Goal: Find contact information: Find contact information

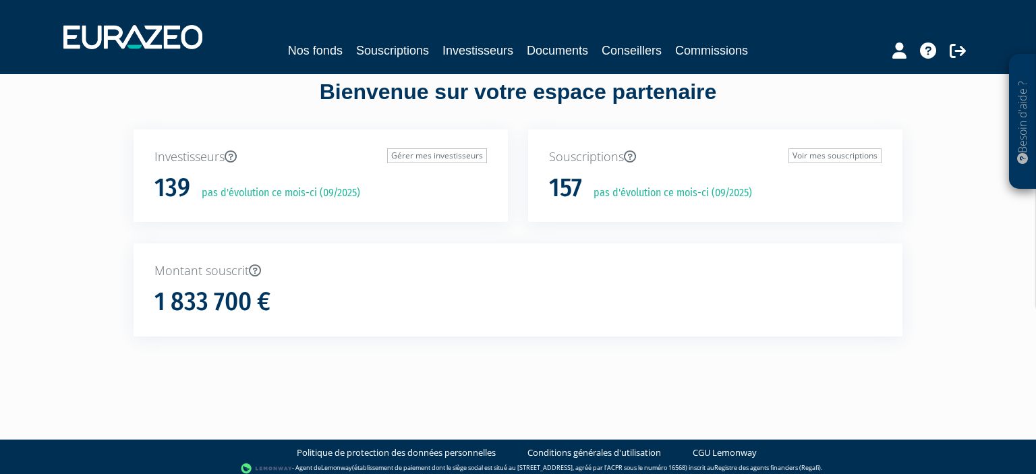
scroll to position [30, 0]
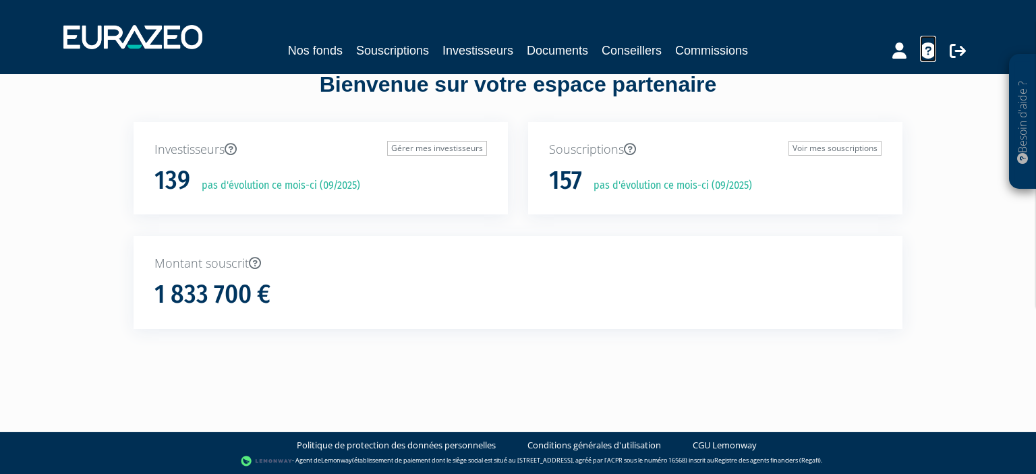
click at [931, 54] on icon at bounding box center [928, 50] width 16 height 16
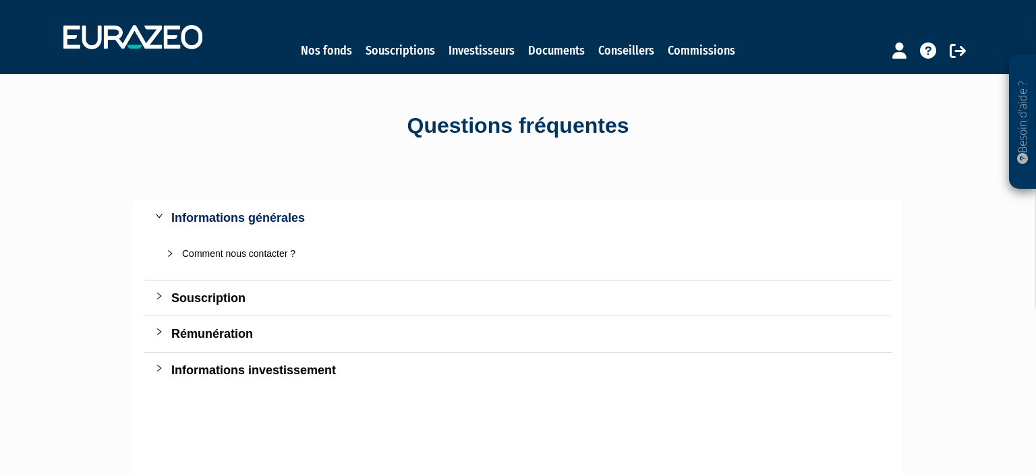
click at [271, 254] on div "Comment nous contacter ?" at bounding box center [526, 253] width 688 height 15
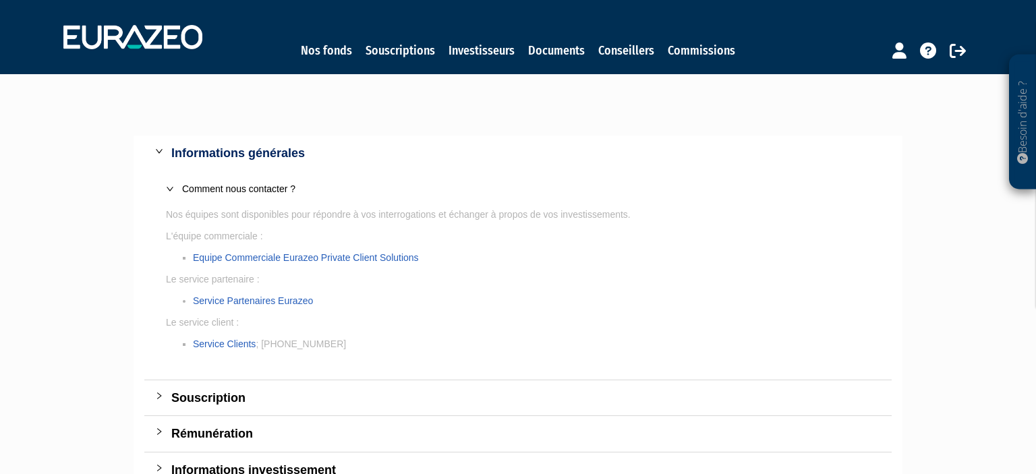
scroll to position [71, 0]
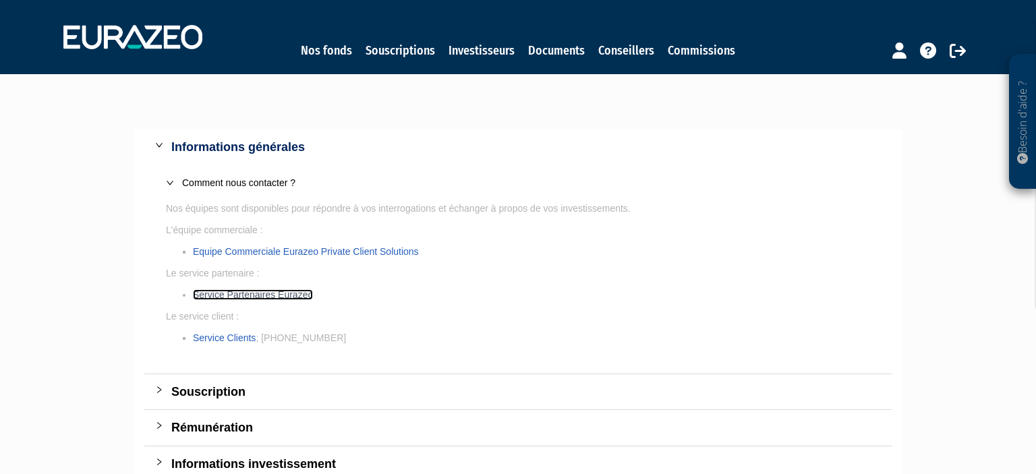
click at [295, 293] on link "Service Partenaires Eurazeo" at bounding box center [253, 294] width 120 height 11
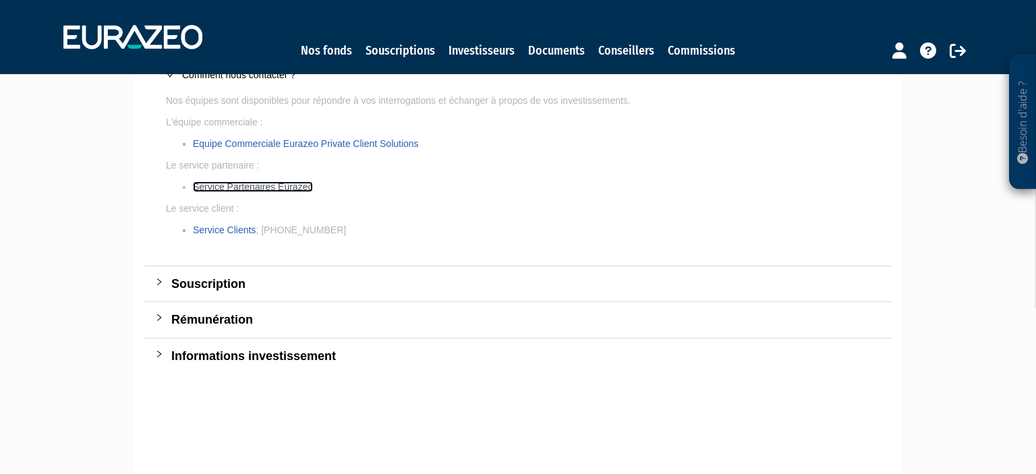
scroll to position [213, 0]
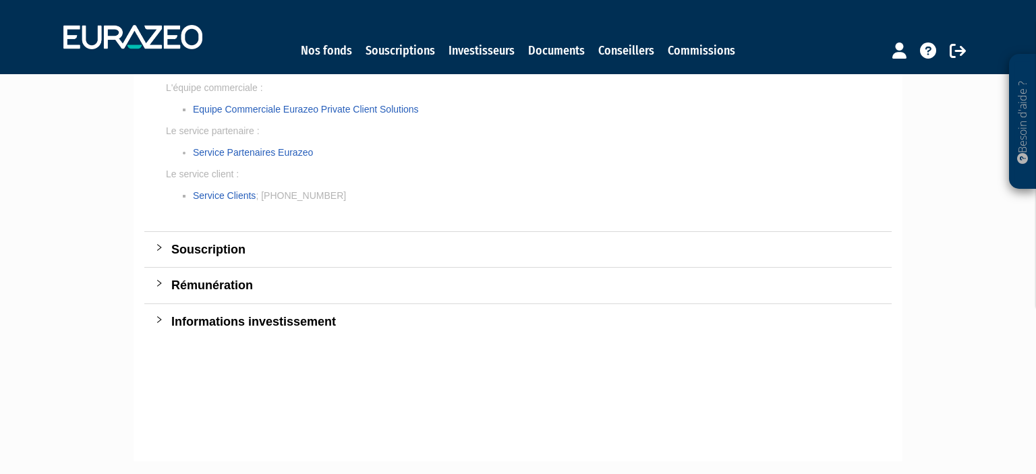
click at [246, 320] on div "Informations investissement" at bounding box center [525, 321] width 709 height 19
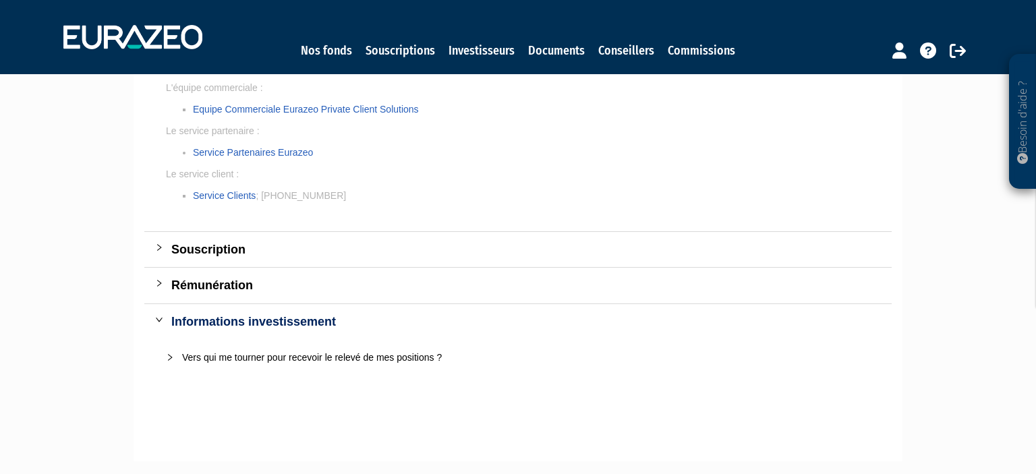
click at [230, 286] on div "Rémunération" at bounding box center [525, 285] width 709 height 19
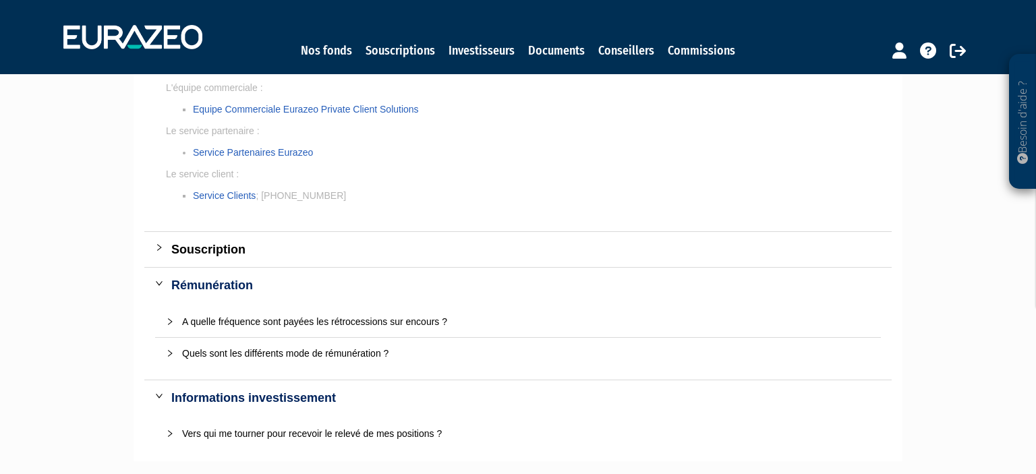
click at [227, 255] on div "Souscription" at bounding box center [525, 249] width 709 height 19
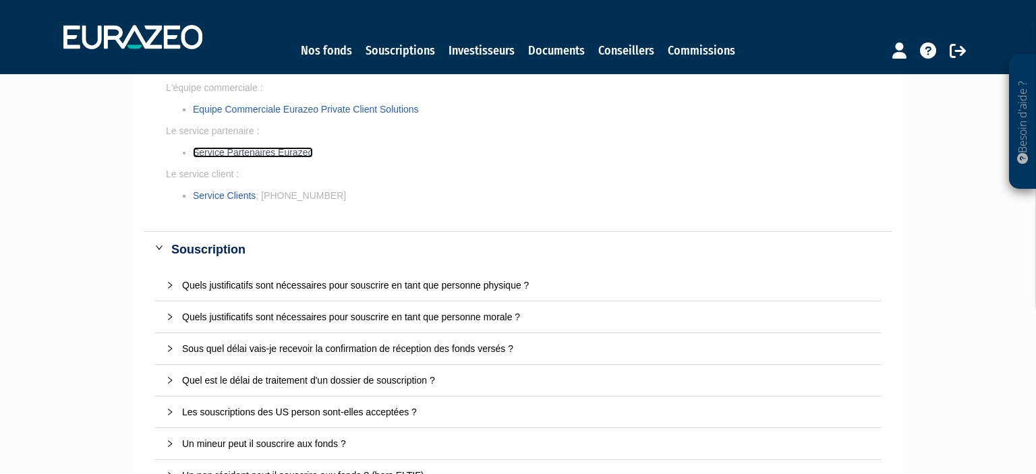
click at [220, 154] on link "Service Partenaires Eurazeo" at bounding box center [253, 152] width 120 height 11
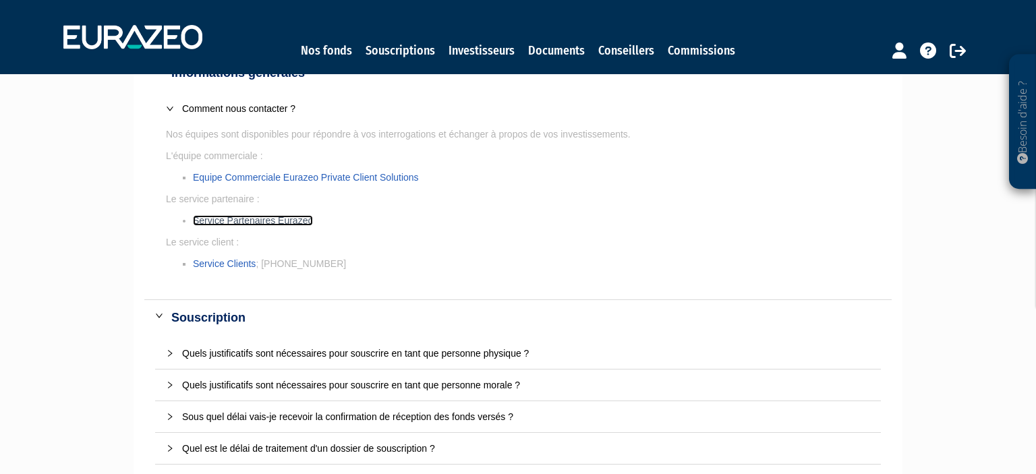
scroll to position [142, 0]
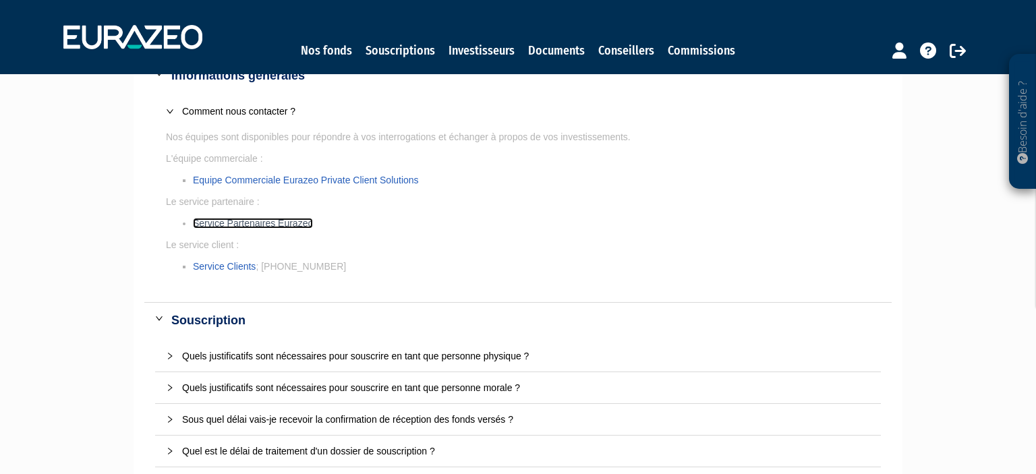
click at [274, 223] on link "Service Partenaires Eurazeo" at bounding box center [253, 223] width 120 height 11
